Goal: Find specific page/section: Find specific page/section

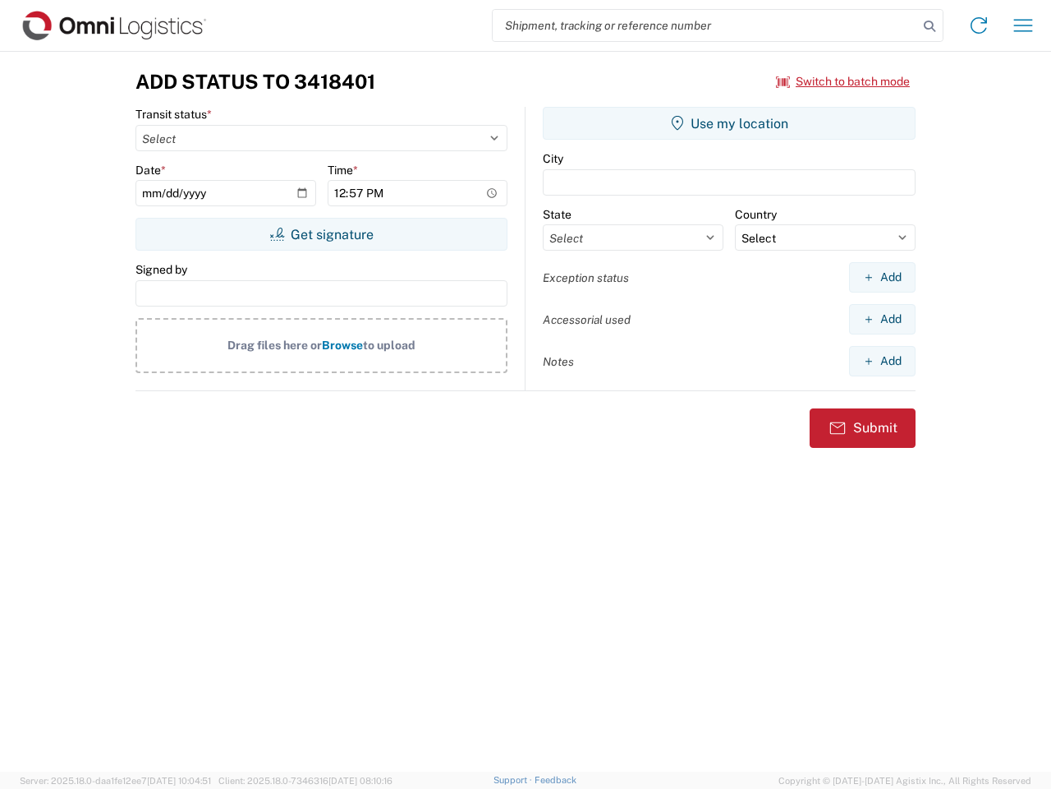
click at [706, 25] on input "search" at bounding box center [705, 25] width 425 height 31
click at [930, 26] on icon at bounding box center [929, 26] width 23 height 23
click at [979, 25] on icon at bounding box center [979, 25] width 26 height 26
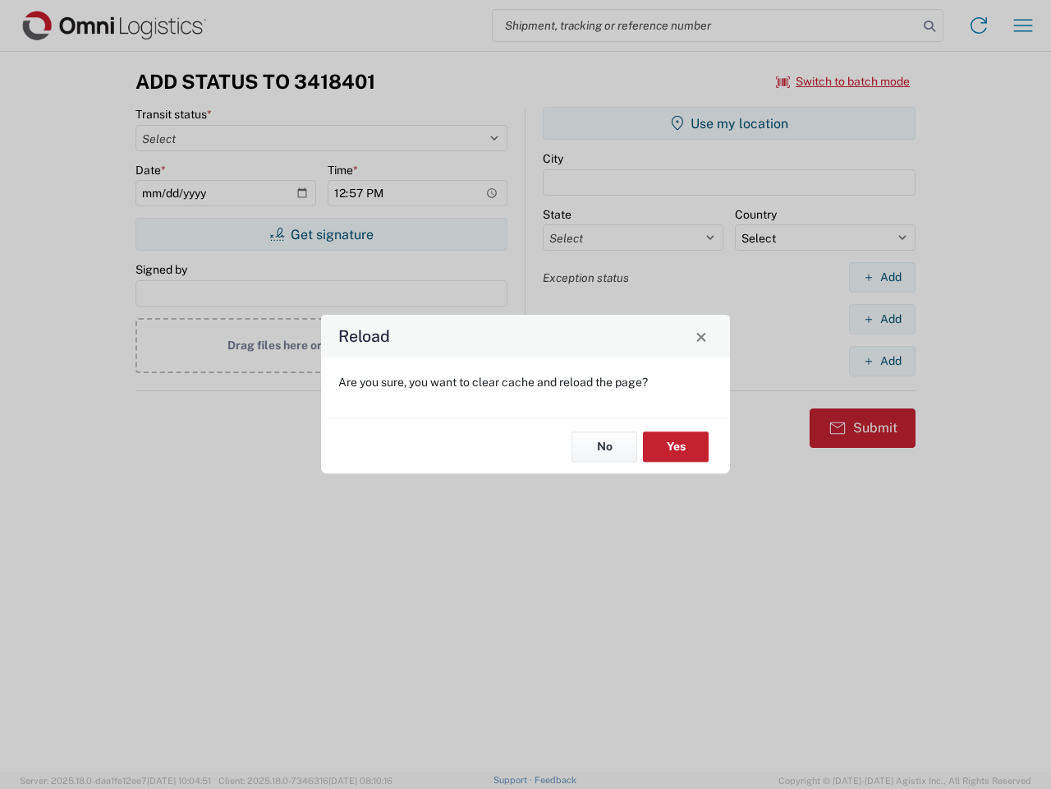
click at [1023, 25] on div "Reload Are you sure, you want to clear cache and reload the page? No Yes" at bounding box center [525, 394] width 1051 height 789
click at [844, 81] on div "Reload Are you sure, you want to clear cache and reload the page? No Yes" at bounding box center [525, 394] width 1051 height 789
click at [321, 234] on div "Reload Are you sure, you want to clear cache and reload the page? No Yes" at bounding box center [525, 394] width 1051 height 789
click at [729, 123] on div "Reload Are you sure, you want to clear cache and reload the page? No Yes" at bounding box center [525, 394] width 1051 height 789
click at [882, 277] on div "Reload Are you sure, you want to clear cache and reload the page? No Yes" at bounding box center [525, 394] width 1051 height 789
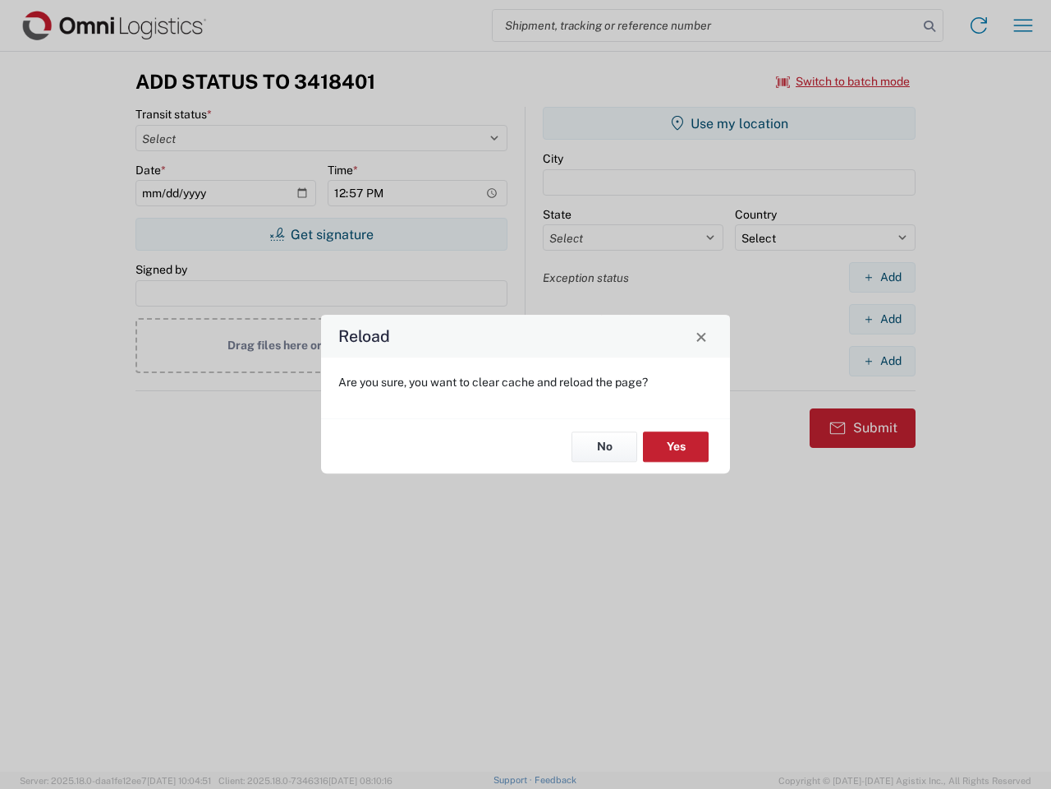
click at [882, 319] on div "Reload Are you sure, you want to clear cache and reload the page? No Yes" at bounding box center [525, 394] width 1051 height 789
click at [882, 361] on div "Reload Are you sure, you want to clear cache and reload the page? No Yes" at bounding box center [525, 394] width 1051 height 789
